Goal: Task Accomplishment & Management: Manage account settings

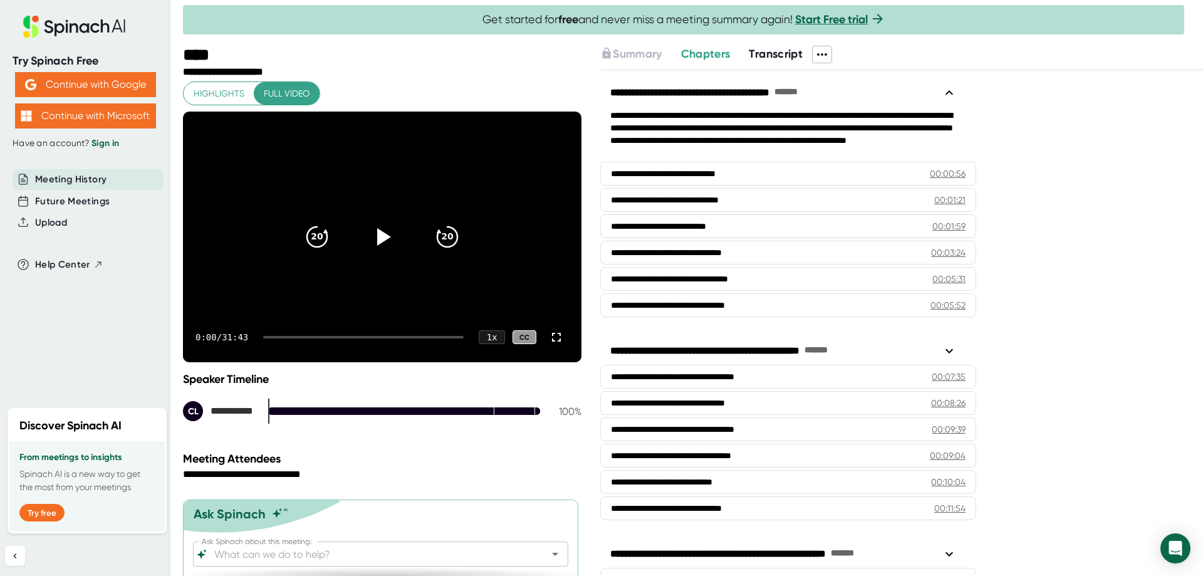
click at [774, 55] on span "Transcript" at bounding box center [776, 54] width 54 height 14
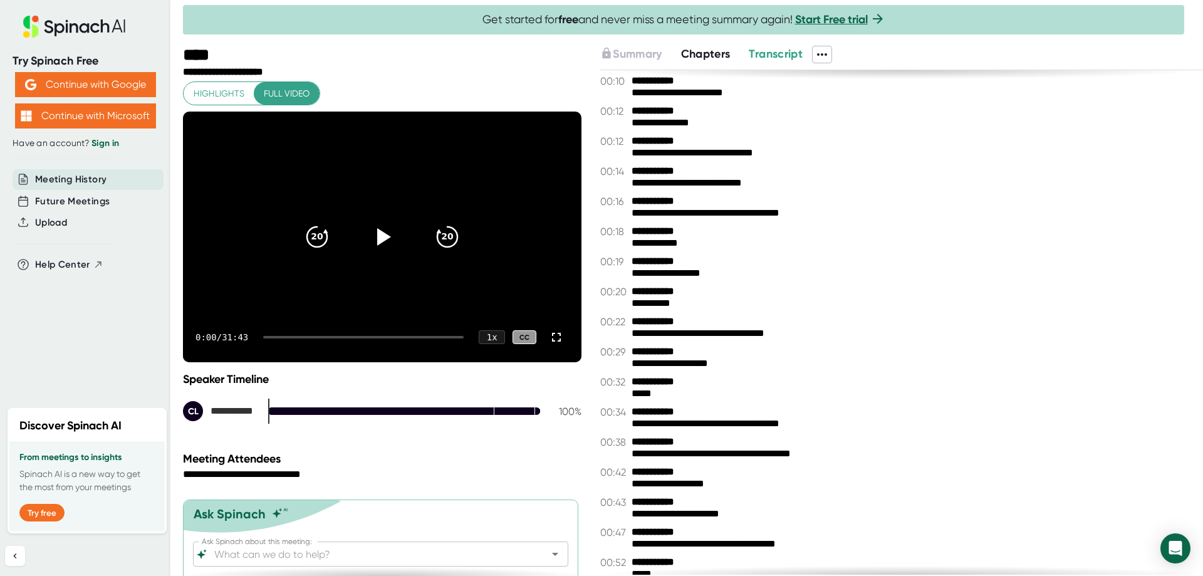
scroll to position [63, 0]
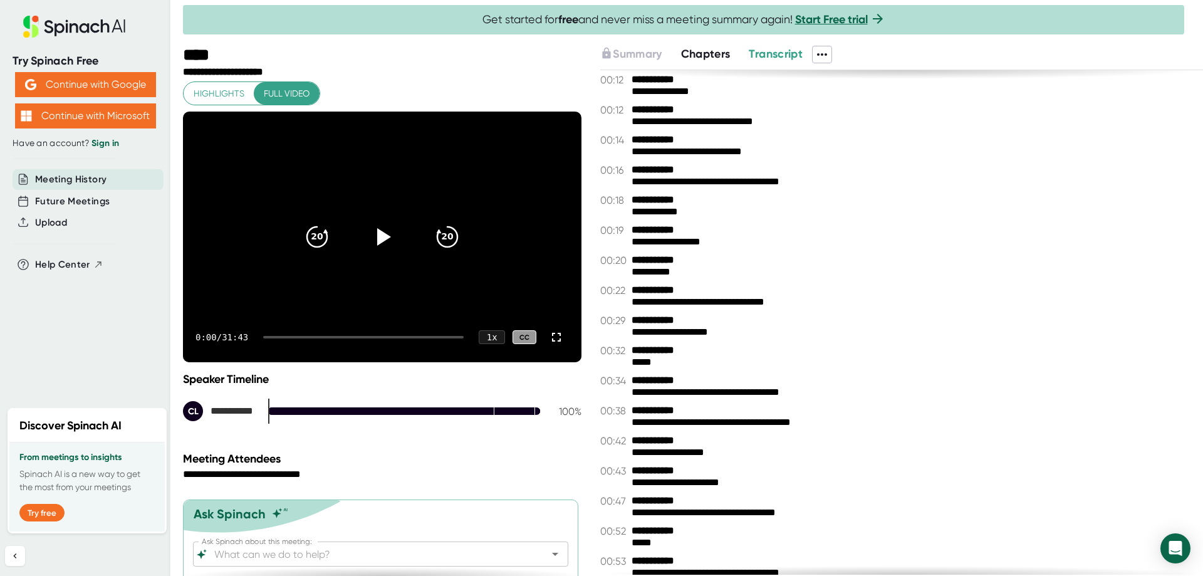
click at [826, 52] on icon at bounding box center [822, 54] width 15 height 15
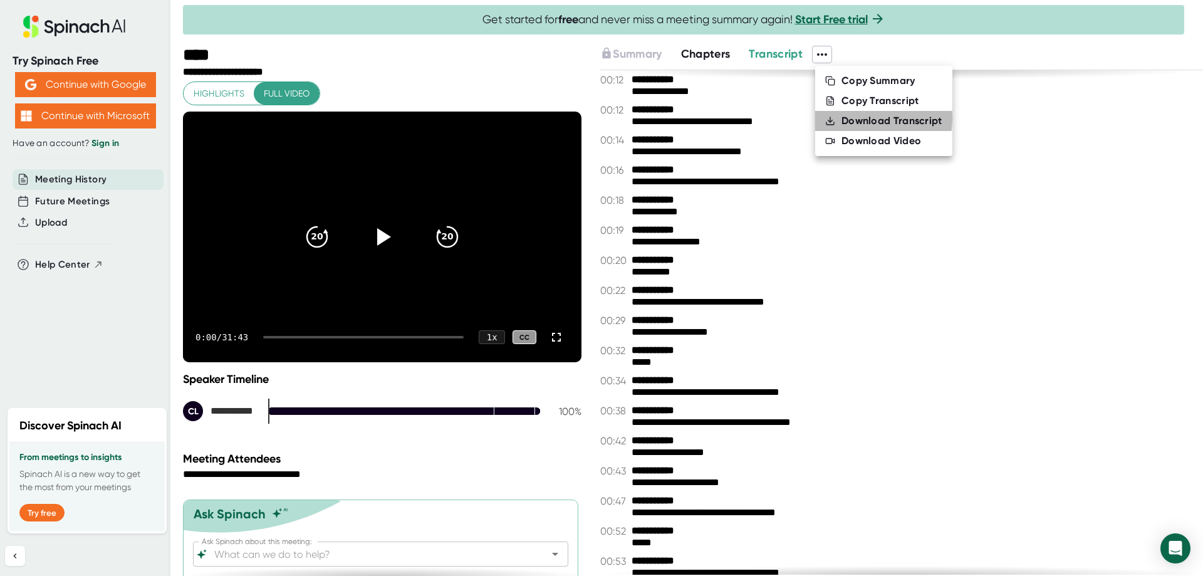
click at [851, 118] on div "Download Transcript" at bounding box center [892, 121] width 101 height 13
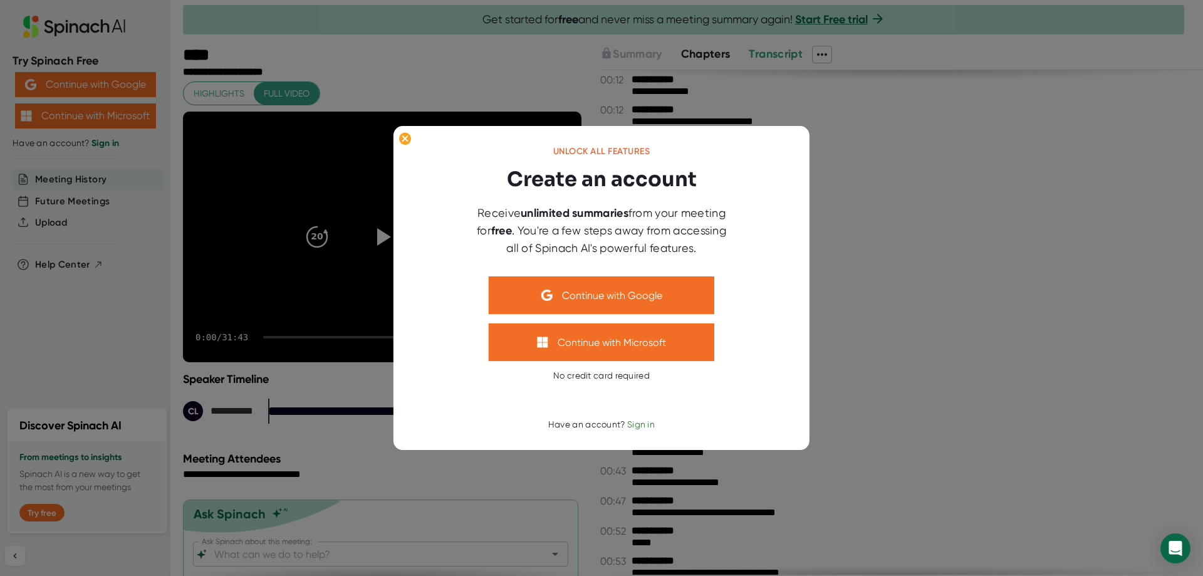
click at [645, 424] on span "Sign in" at bounding box center [641, 424] width 28 height 10
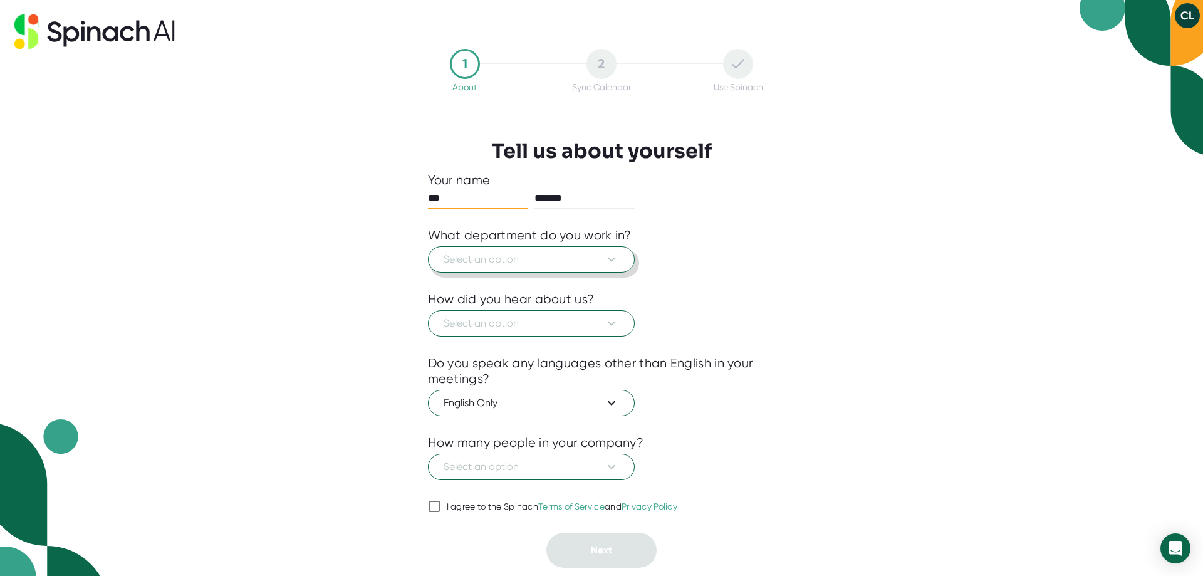
click at [610, 261] on icon at bounding box center [611, 259] width 15 height 15
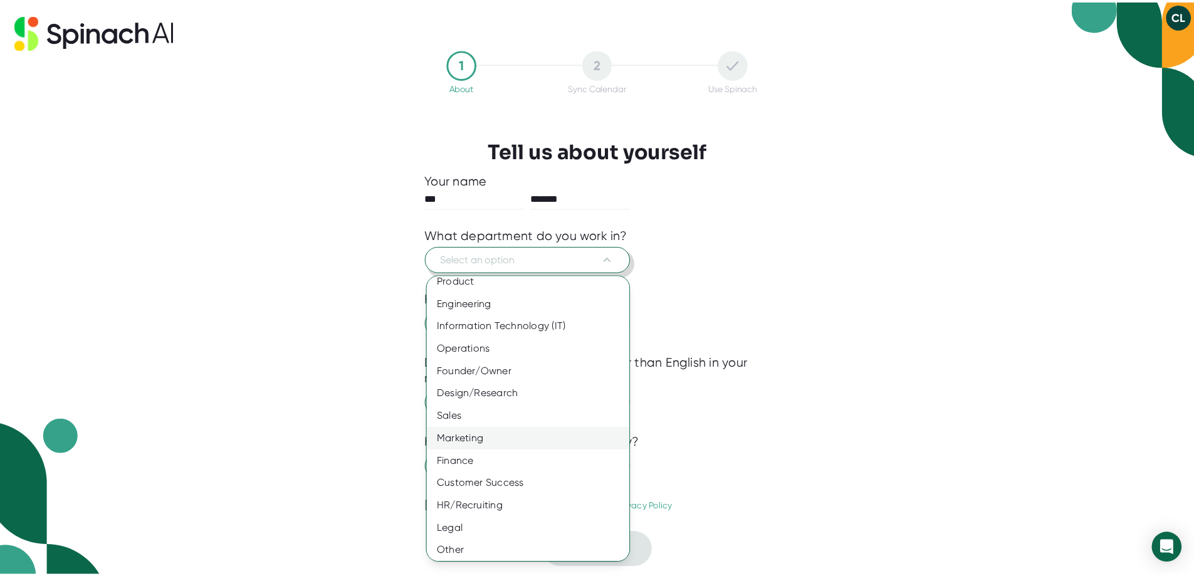
scroll to position [11, 0]
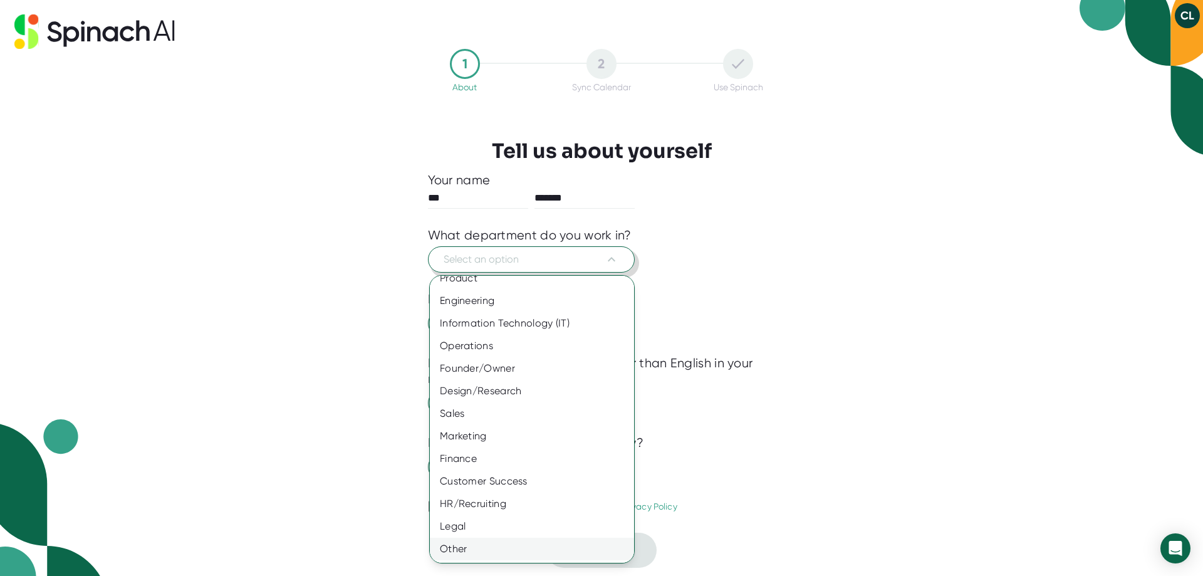
click at [479, 556] on div "Other" at bounding box center [537, 549] width 214 height 23
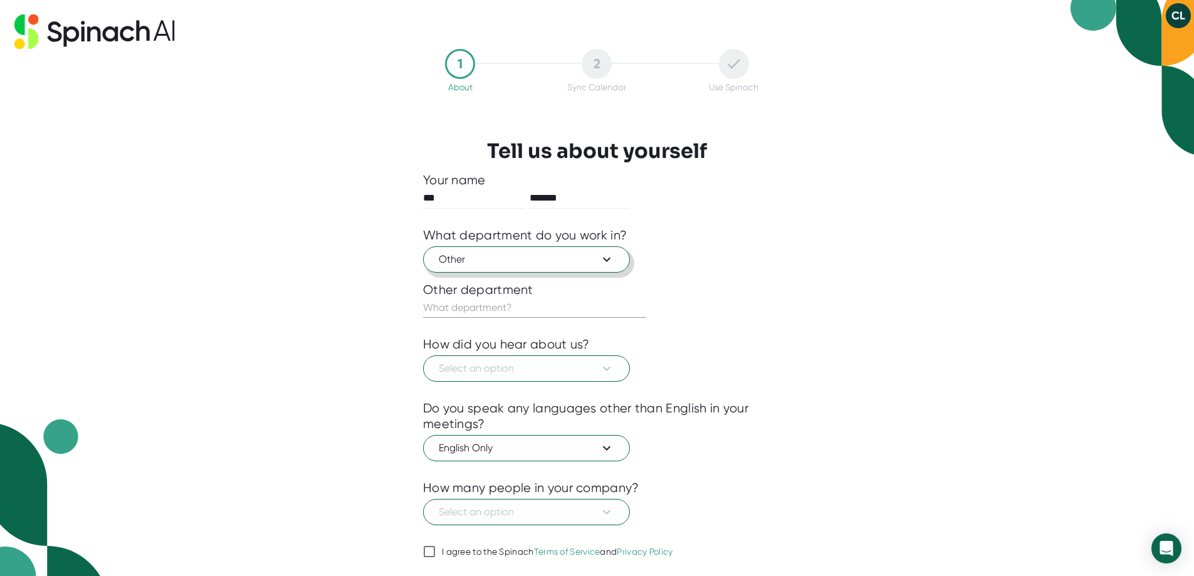
click at [520, 311] on input "text" at bounding box center [534, 308] width 223 height 20
type input "Operations"
click at [502, 370] on span "Select an option" at bounding box center [526, 368] width 175 height 15
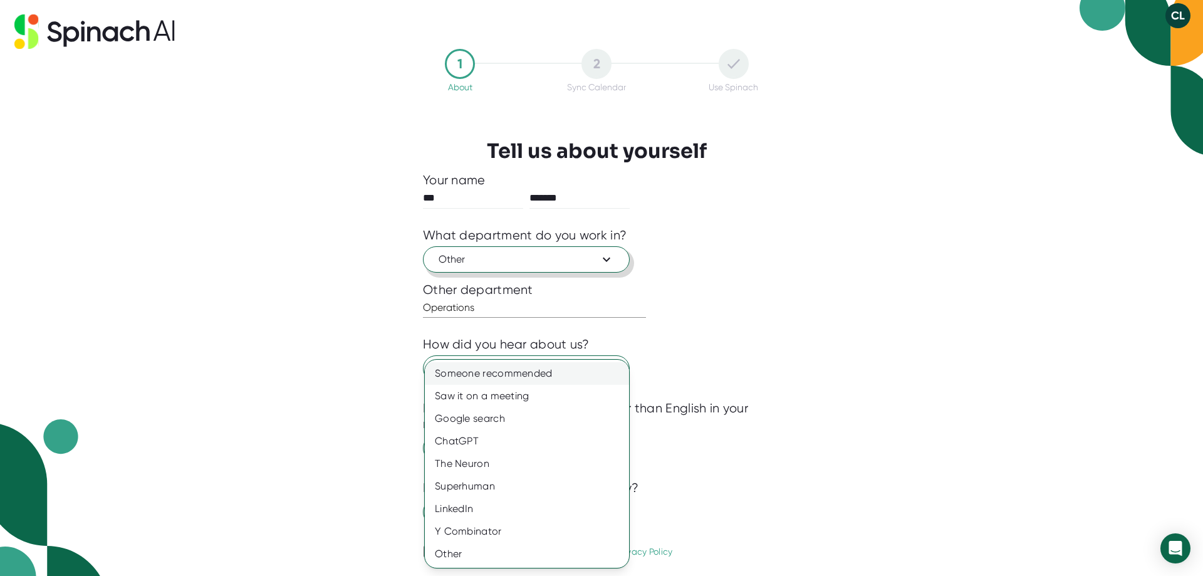
click at [513, 374] on div "Someone recommended" at bounding box center [527, 373] width 204 height 23
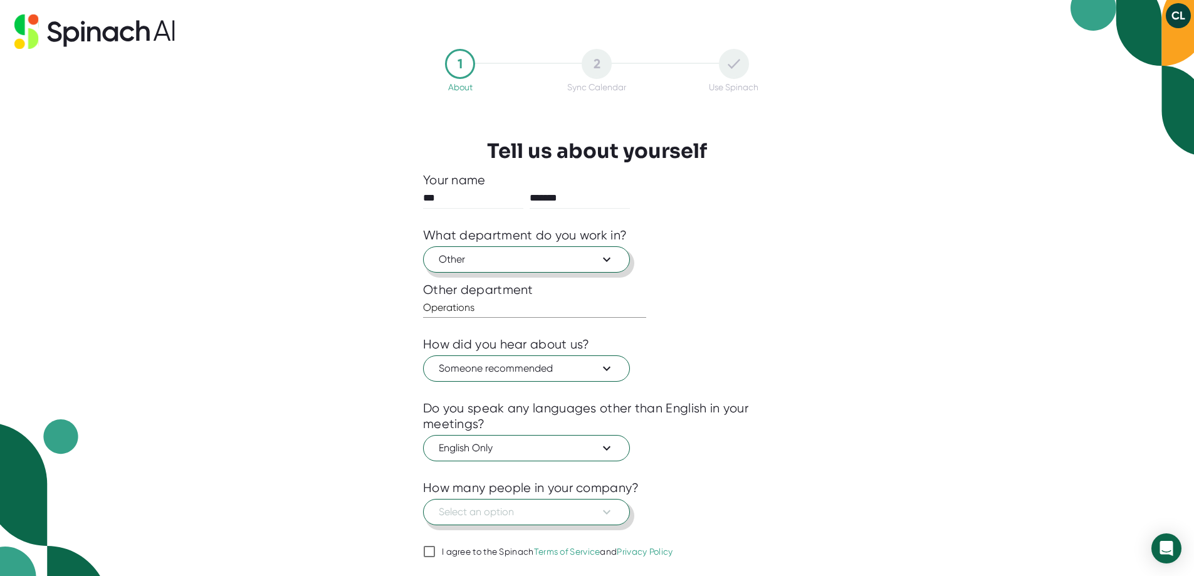
click at [529, 512] on span "Select an option" at bounding box center [526, 511] width 175 height 15
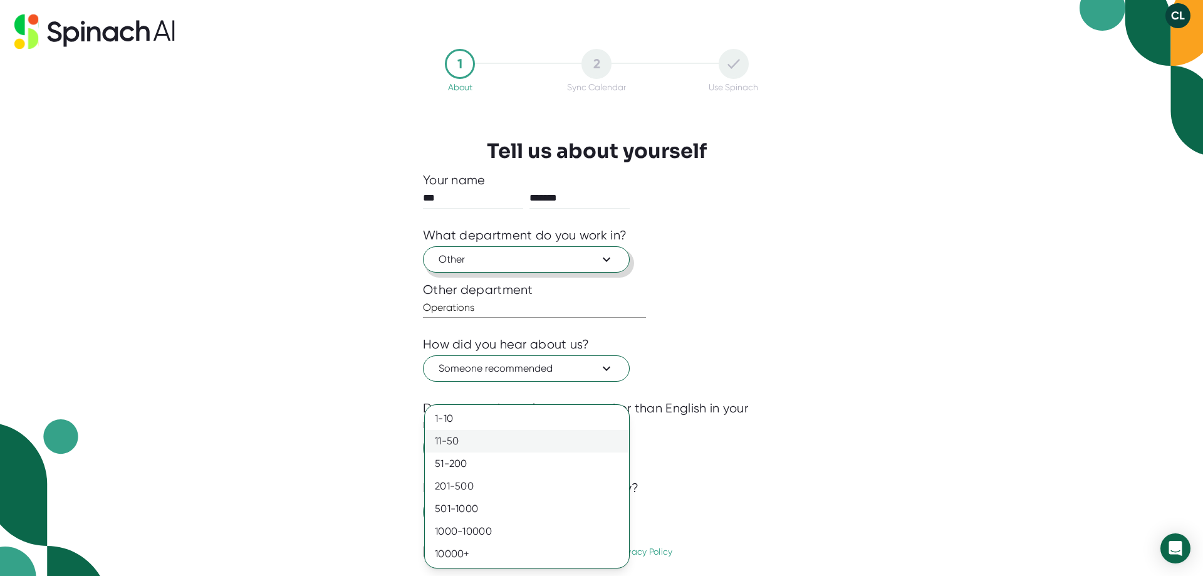
click at [483, 444] on div "11-50" at bounding box center [527, 441] width 204 height 23
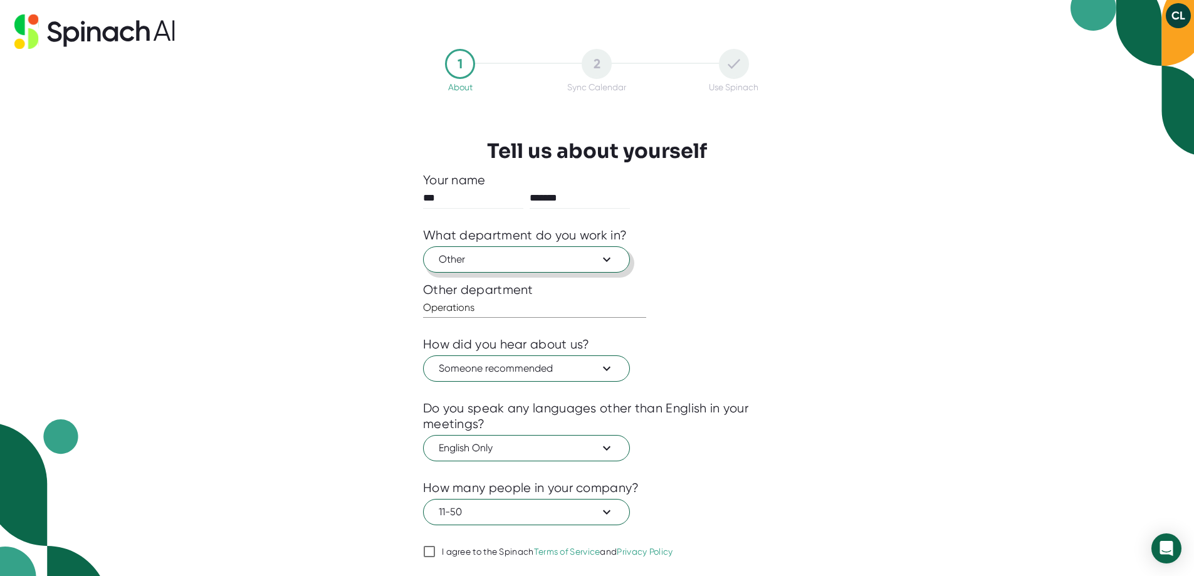
click at [430, 549] on input "I agree to the Spinach Terms of Service and Privacy Policy" at bounding box center [429, 551] width 13 height 15
checkbox input "true"
click at [978, 419] on div "1 About 2 Sync Calendar Use Spinach Tell us about yourself Your name *** ******…" at bounding box center [597, 288] width 1194 height 576
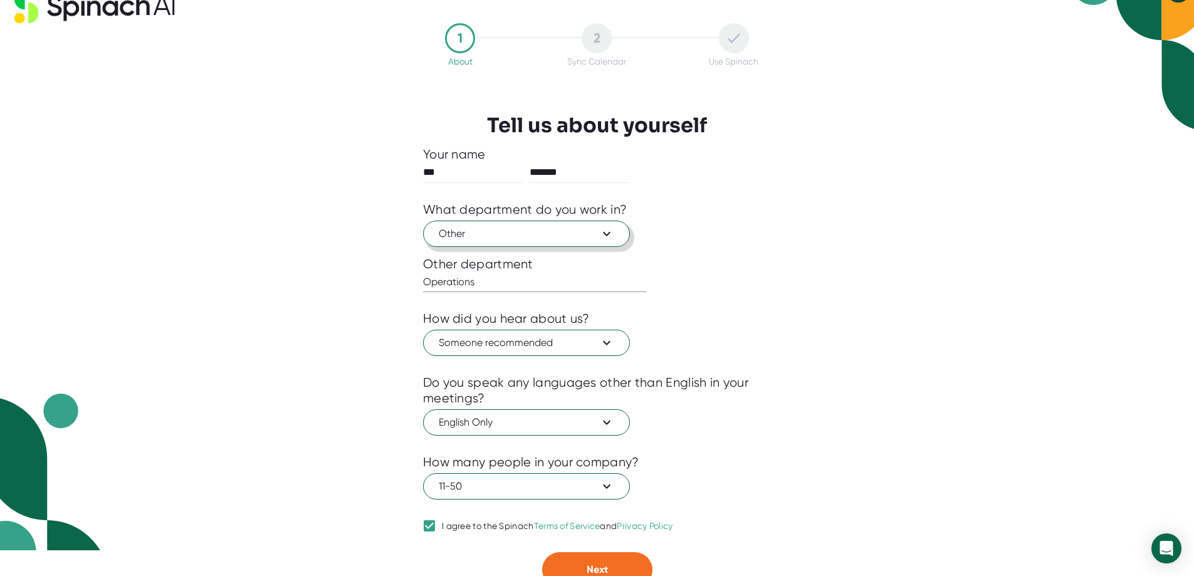
scroll to position [37, 0]
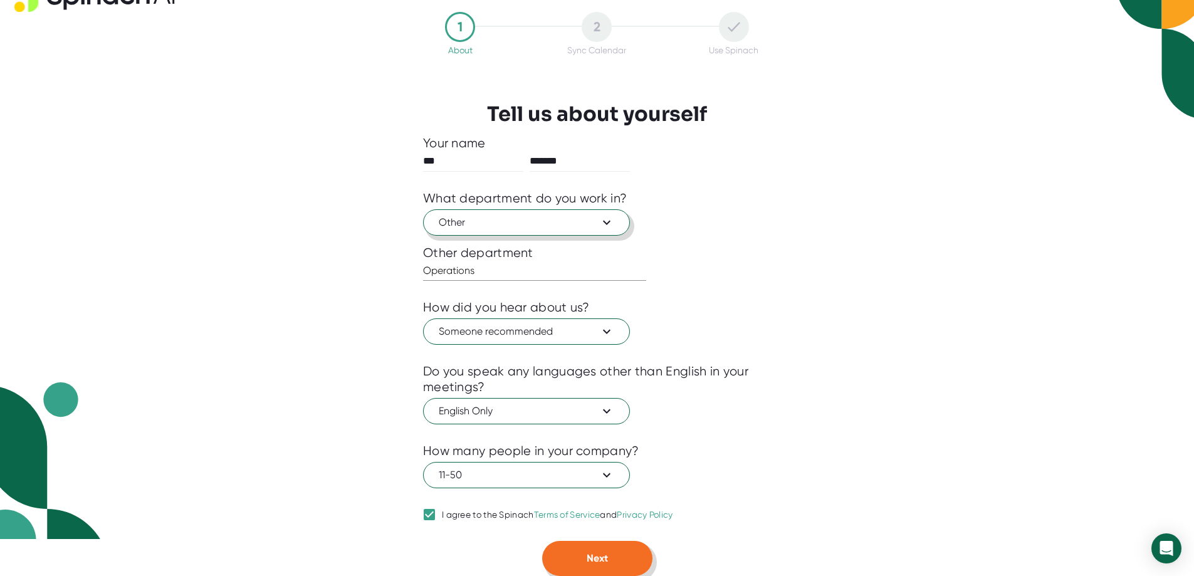
click at [614, 562] on button "Next" at bounding box center [597, 558] width 110 height 35
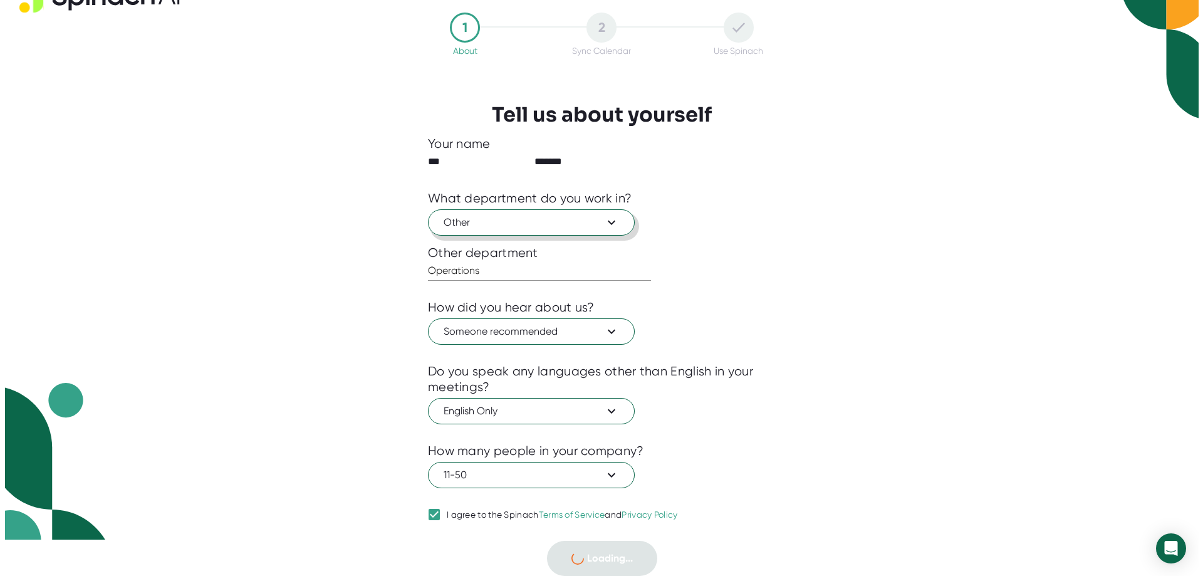
scroll to position [0, 0]
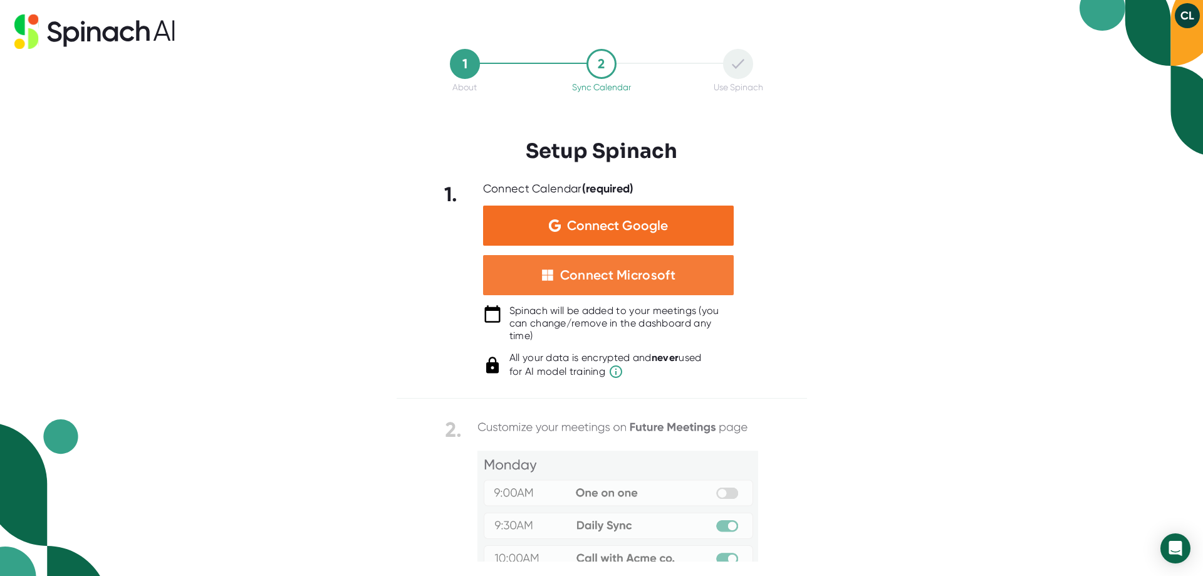
click at [617, 283] on div "Connect Microsoft" at bounding box center [617, 275] width 115 height 16
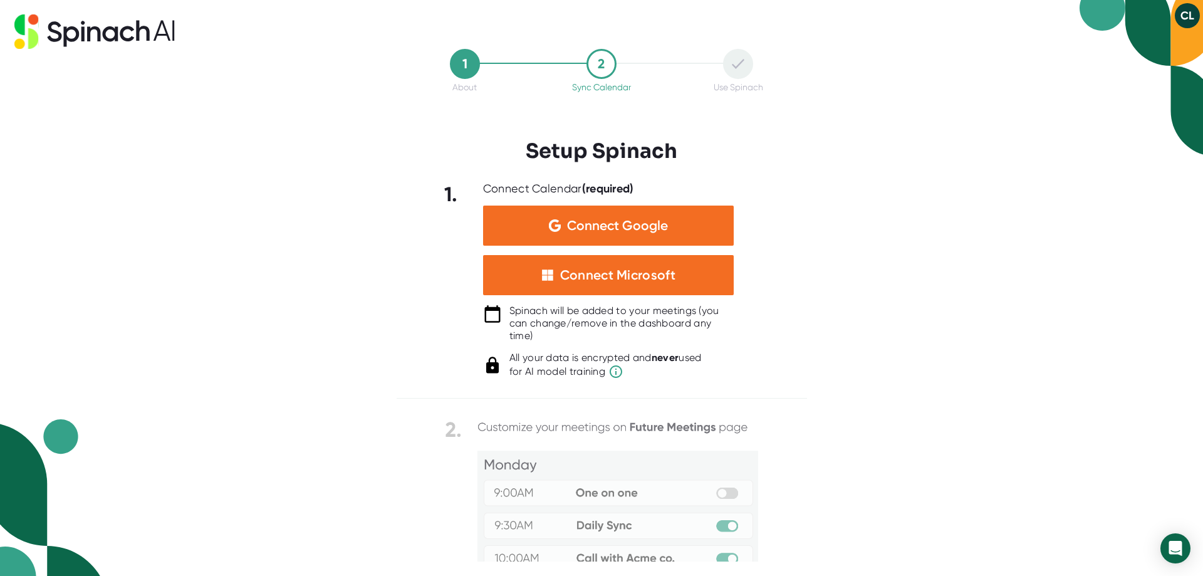
drag, startPoint x: 599, startPoint y: 282, endPoint x: 381, endPoint y: 384, distance: 240.6
click at [380, 384] on div "1 About 2 Sync Calendar Use Spinach Setup Spinach 1. Connect Calendar (required…" at bounding box center [601, 288] width 1203 height 576
drag, startPoint x: 809, startPoint y: 465, endPoint x: 805, endPoint y: 496, distance: 31.0
click at [805, 501] on div "1 About 2 Sync Calendar Use Spinach Setup Spinach 1. Connect Calendar (required…" at bounding box center [601, 288] width 1203 height 576
drag, startPoint x: 634, startPoint y: 271, endPoint x: 388, endPoint y: 291, distance: 247.2
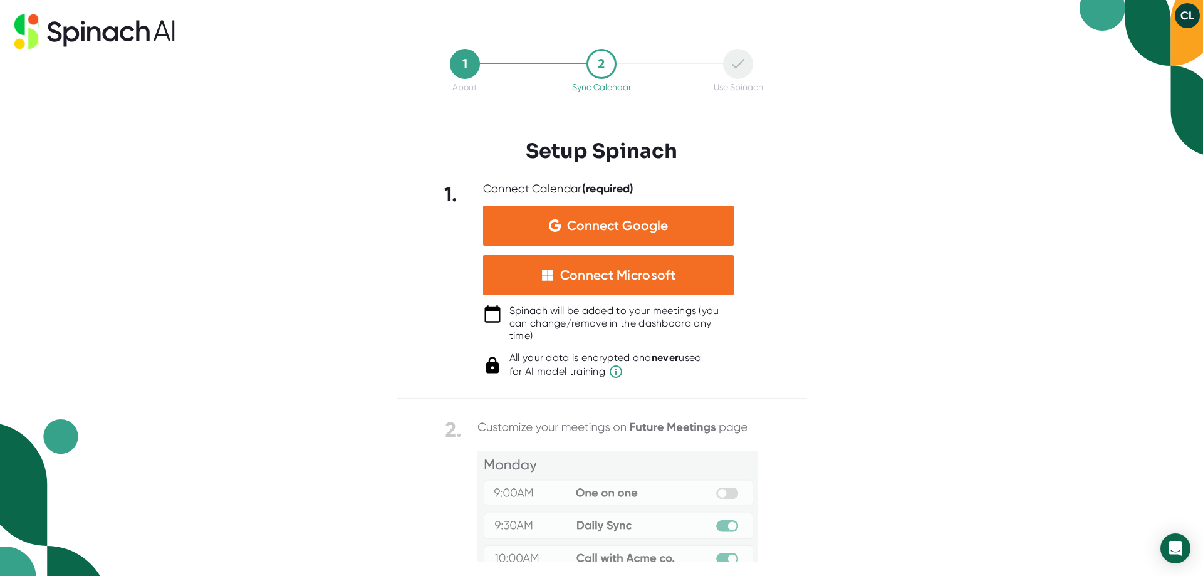
click at [388, 291] on div "1 About 2 Sync Calendar Use Spinach Setup Spinach 1. Connect Calendar (required…" at bounding box center [601, 288] width 1203 height 576
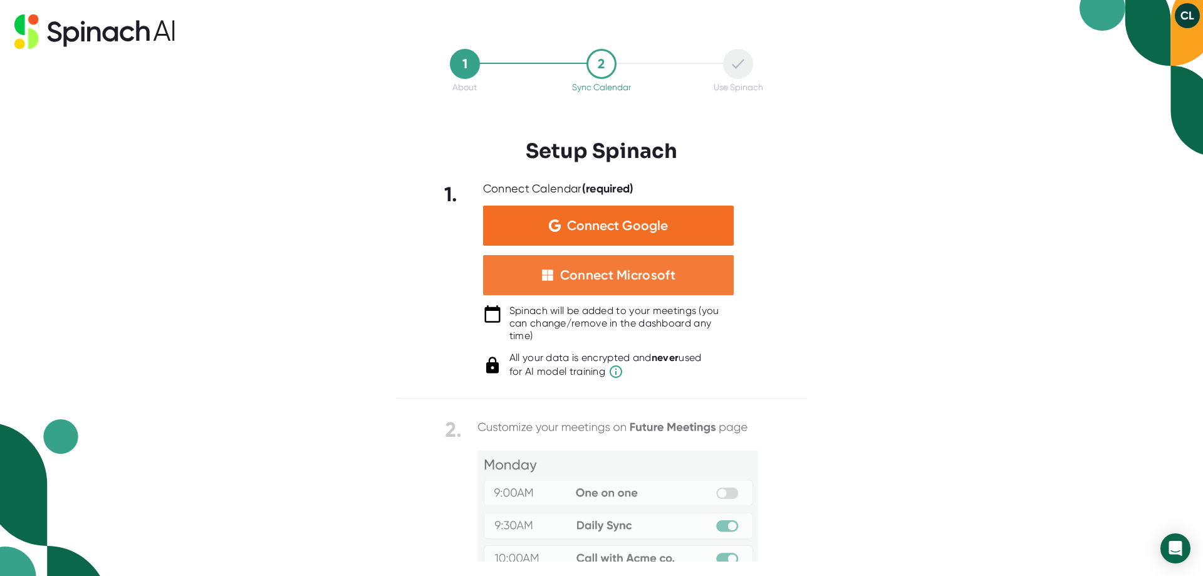
drag, startPoint x: 541, startPoint y: 278, endPoint x: 629, endPoint y: 264, distance: 88.2
click at [629, 264] on div "Connect Microsoft" at bounding box center [608, 275] width 251 height 40
click at [606, 281] on div "Connect Microsoft" at bounding box center [617, 275] width 115 height 16
